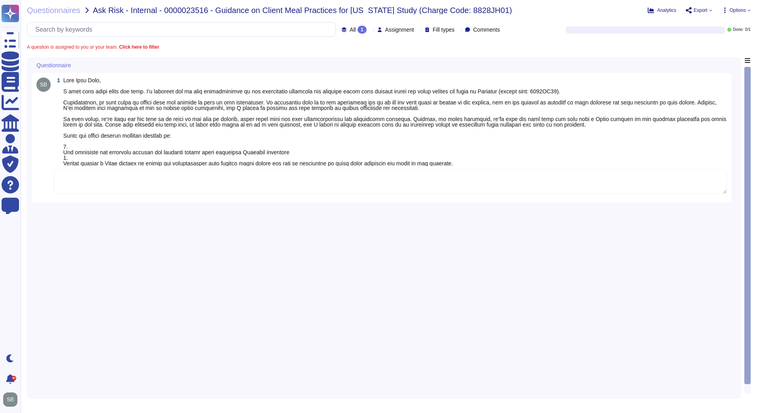
click at [82, 177] on textarea at bounding box center [390, 181] width 673 height 25
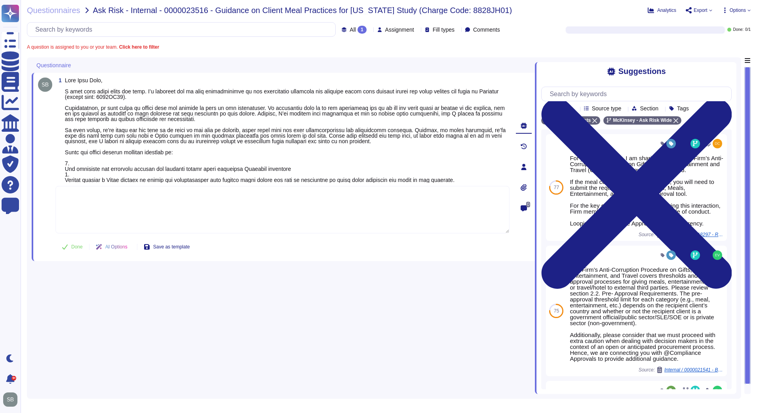
paste textarea "For your awareness, we are sharing with you the Firm’s Anti-Corruption Procedur…"
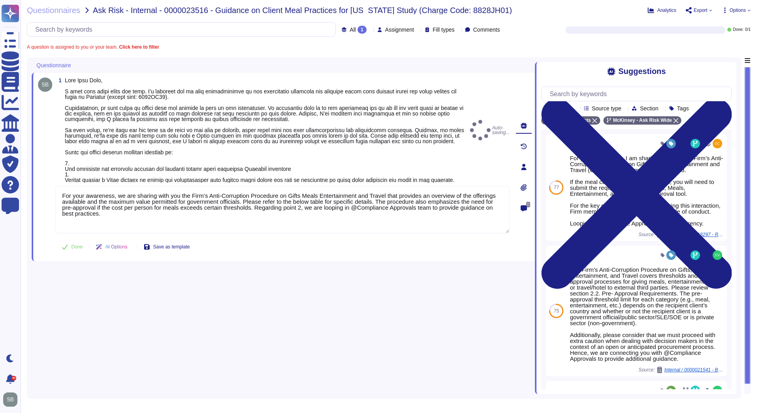
click at [71, 249] on button "Done" at bounding box center [72, 247] width 34 height 16
type textarea "For your awareness, we are sharing with you the Firm’s Anti-Corruption Procedur…"
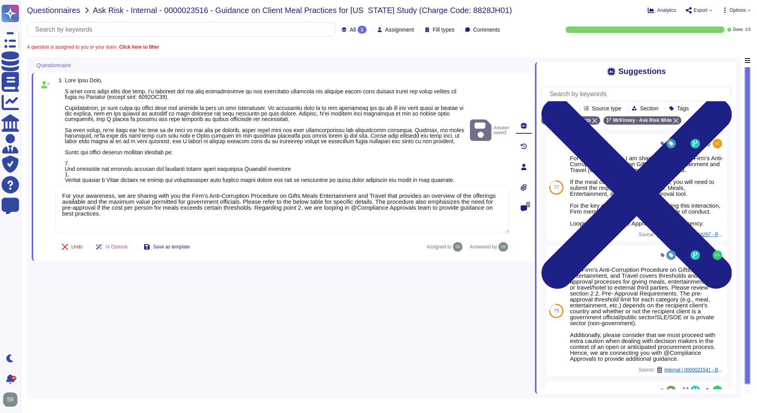
click at [47, 10] on span "Questionnaires" at bounding box center [53, 10] width 53 height 8
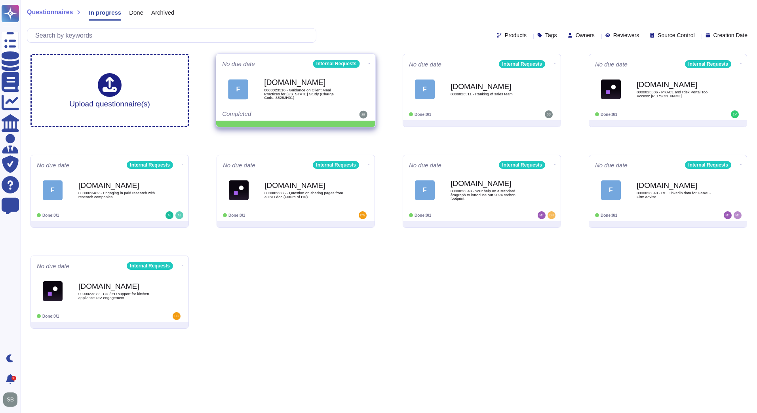
click at [369, 63] on icon at bounding box center [370, 64] width 2 height 2
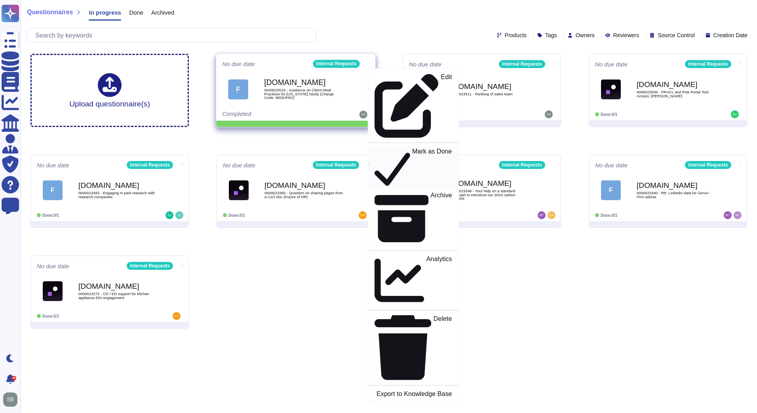
click at [412, 148] on p "Mark as Done" at bounding box center [432, 168] width 40 height 40
